Goal: Task Accomplishment & Management: Manage account settings

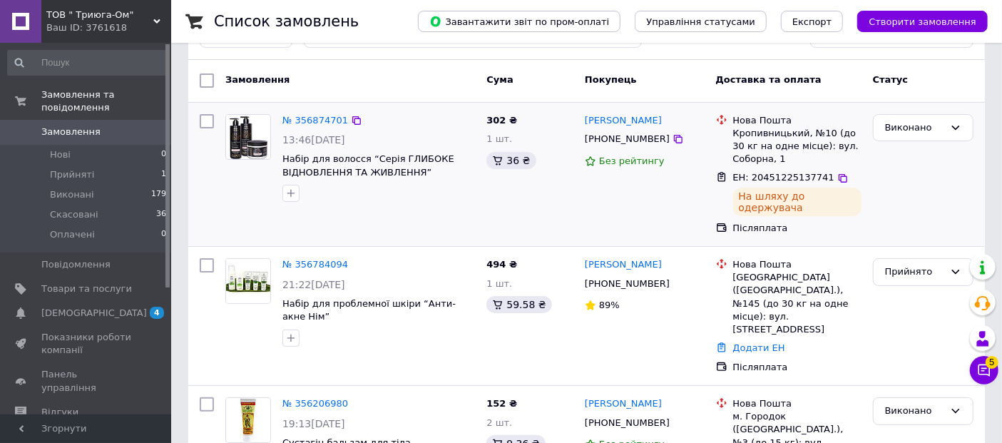
scroll to position [79, 0]
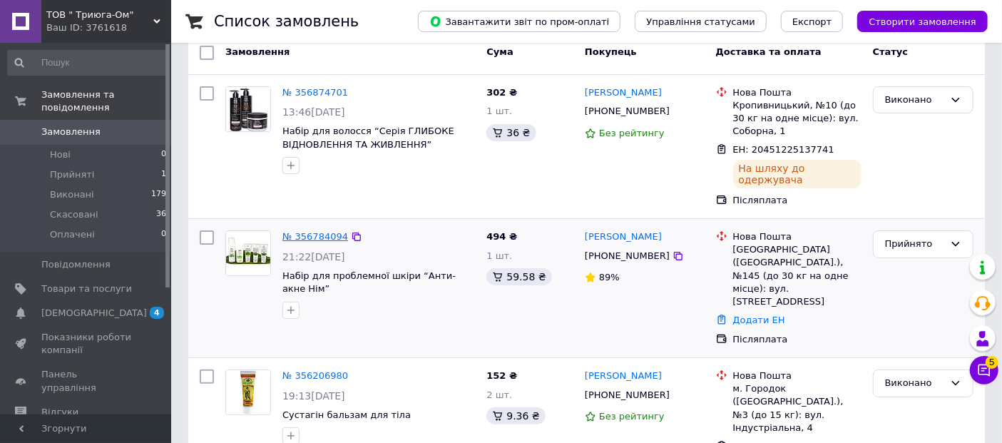
click at [327, 231] on link "№ 356784094" at bounding box center [316, 236] width 66 height 11
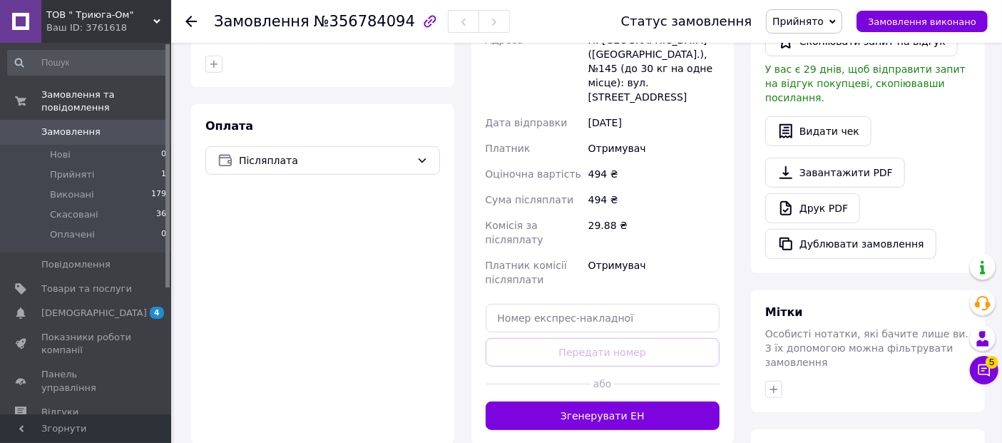
scroll to position [475, 0]
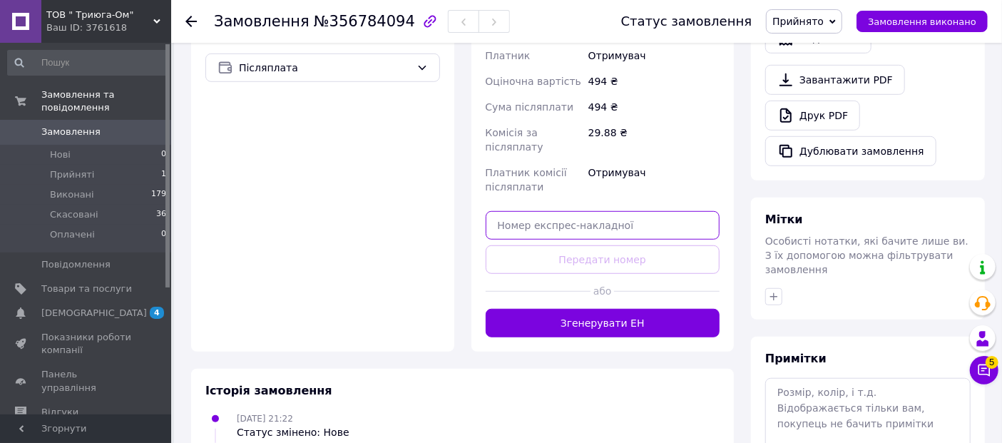
click at [511, 211] on input "text" at bounding box center [603, 225] width 235 height 29
paste input "20451225129428"
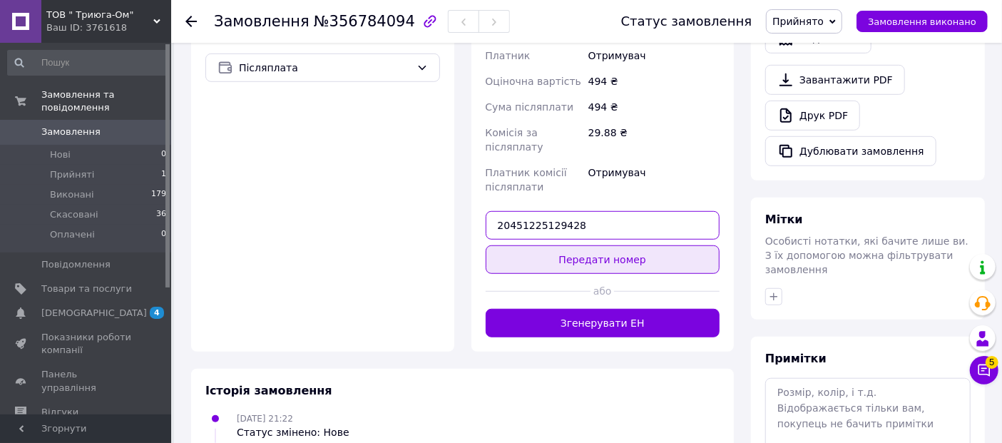
type input "20451225129428"
click at [576, 245] on button "Передати номер" at bounding box center [603, 259] width 235 height 29
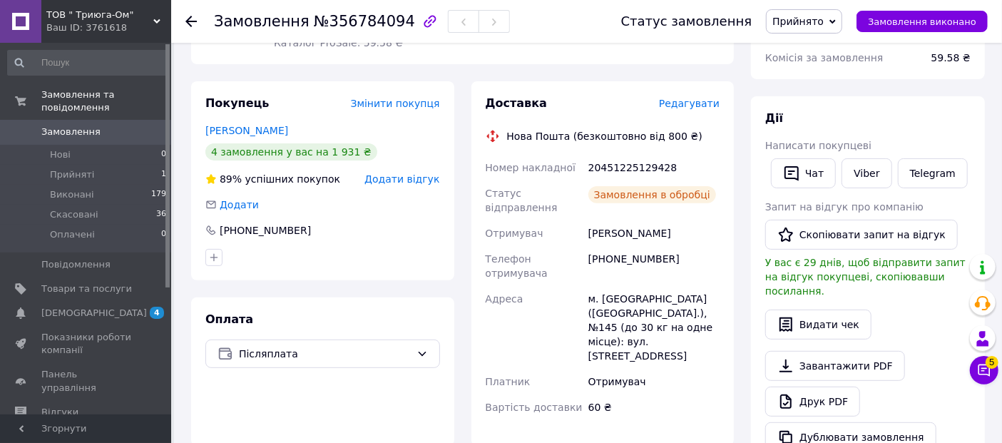
scroll to position [158, 0]
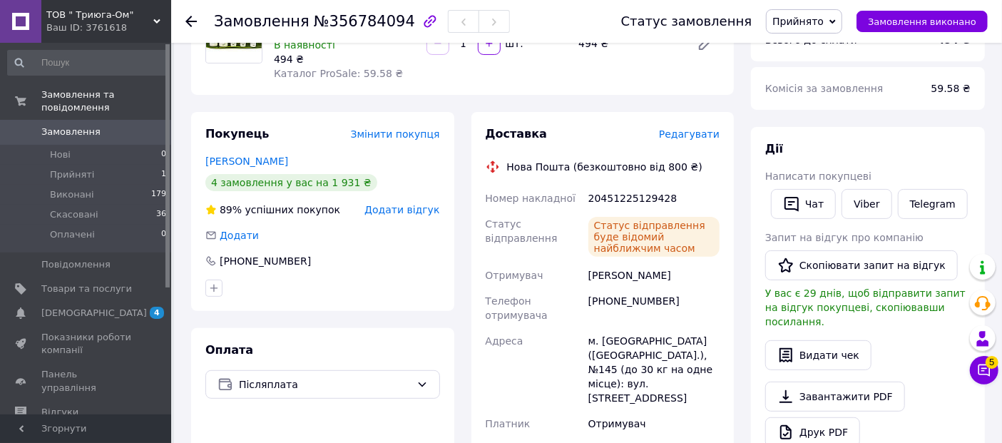
click at [818, 20] on span "Прийнято" at bounding box center [798, 21] width 51 height 11
click at [818, 44] on li "Виконано" at bounding box center [804, 49] width 75 height 21
